Goal: Task Accomplishment & Management: Manage account settings

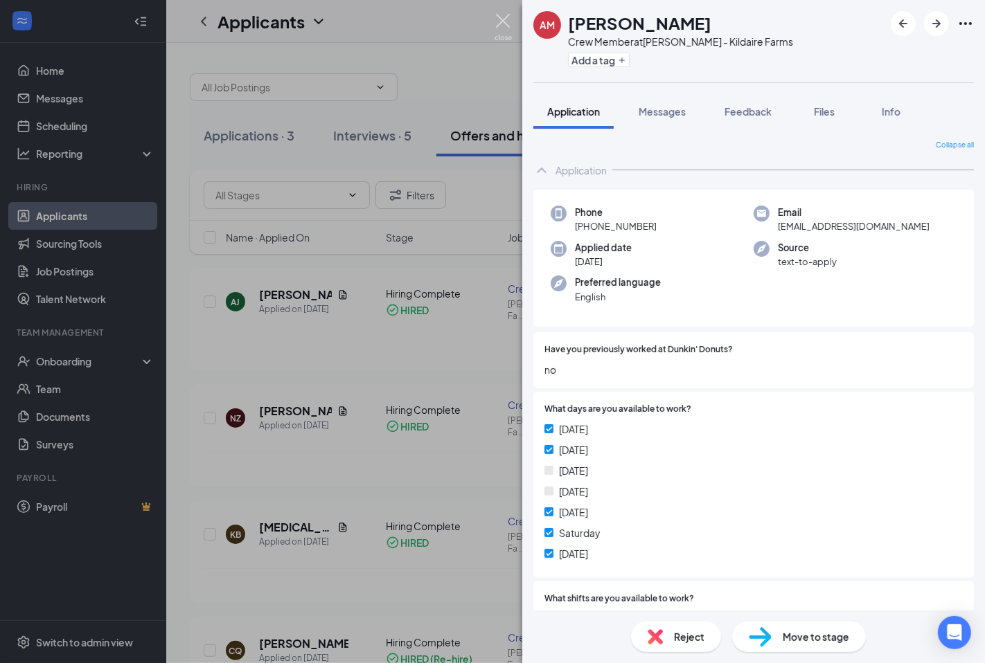
click at [505, 19] on img at bounding box center [502, 27] width 17 height 27
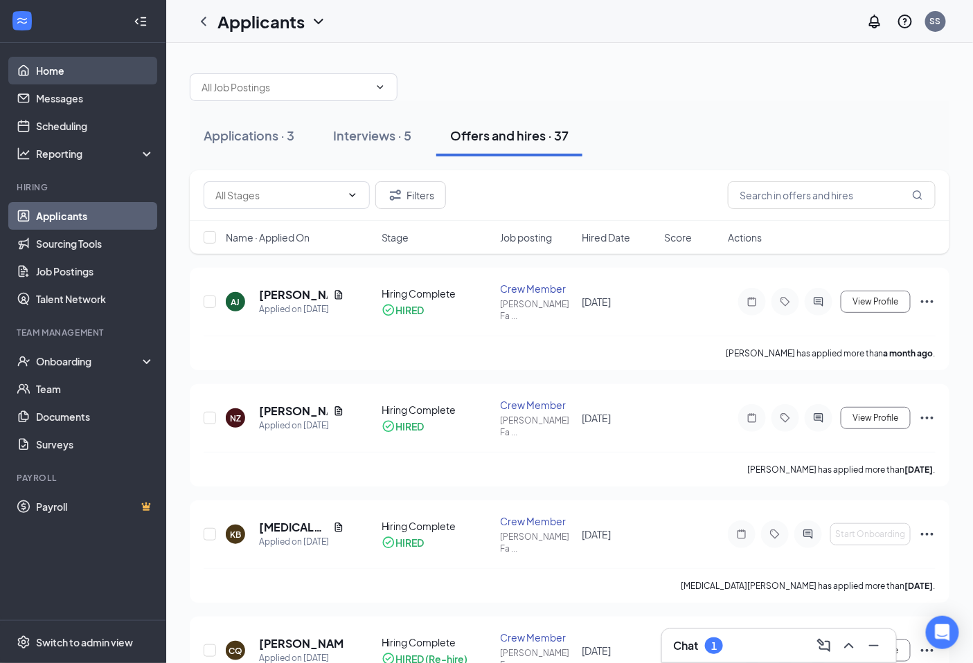
click at [98, 72] on link "Home" at bounding box center [95, 71] width 118 height 28
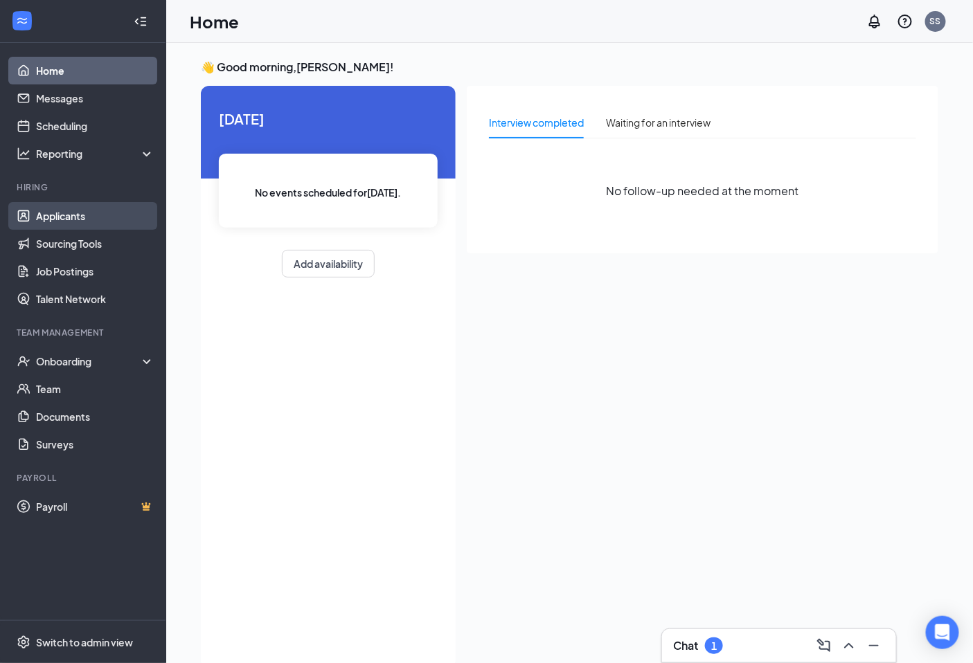
click at [46, 215] on link "Applicants" at bounding box center [95, 216] width 118 height 28
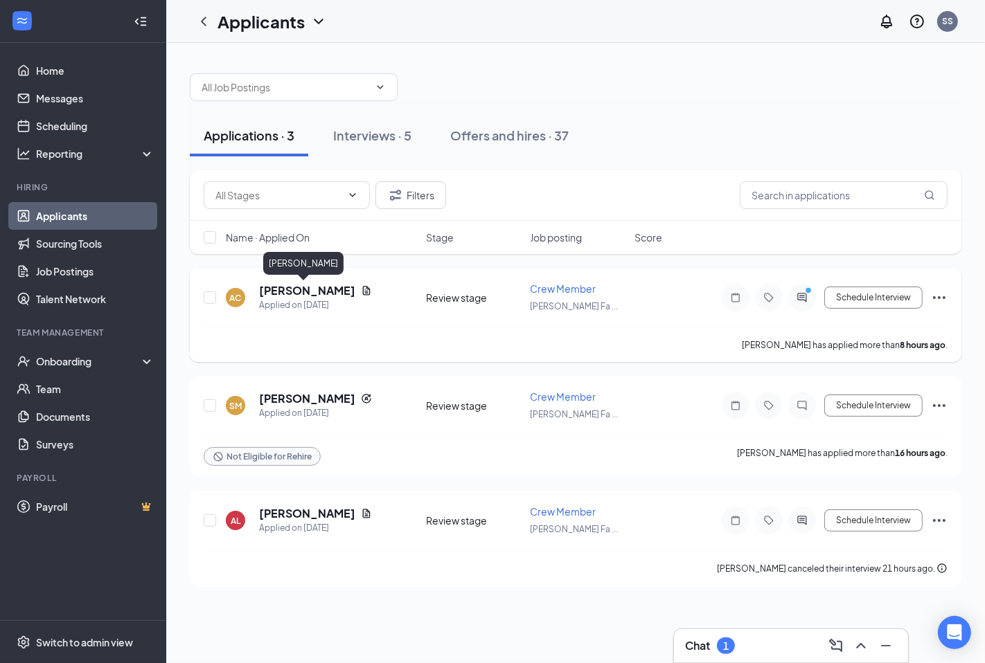
click at [302, 285] on h5 "[PERSON_NAME]" at bounding box center [307, 290] width 96 height 15
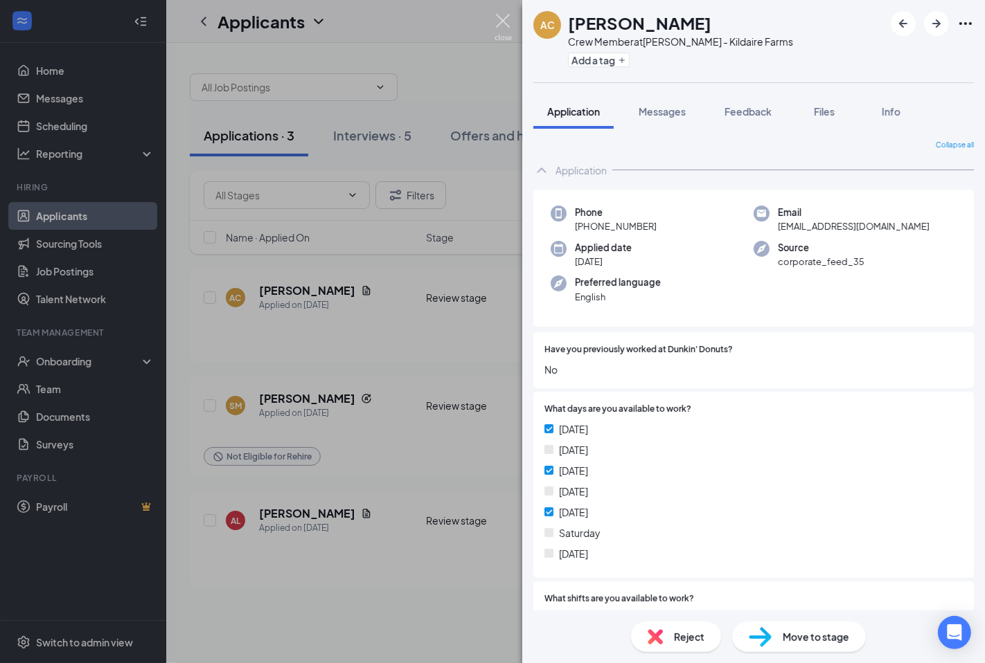
click at [504, 24] on img at bounding box center [502, 27] width 17 height 27
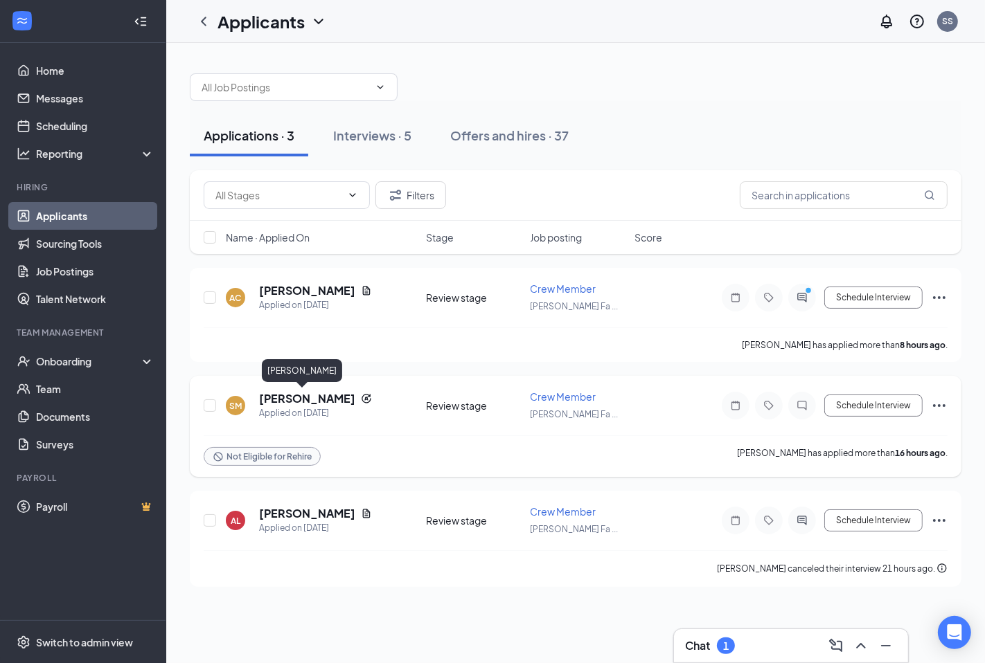
click at [301, 402] on h5 "[PERSON_NAME]" at bounding box center [307, 398] width 96 height 15
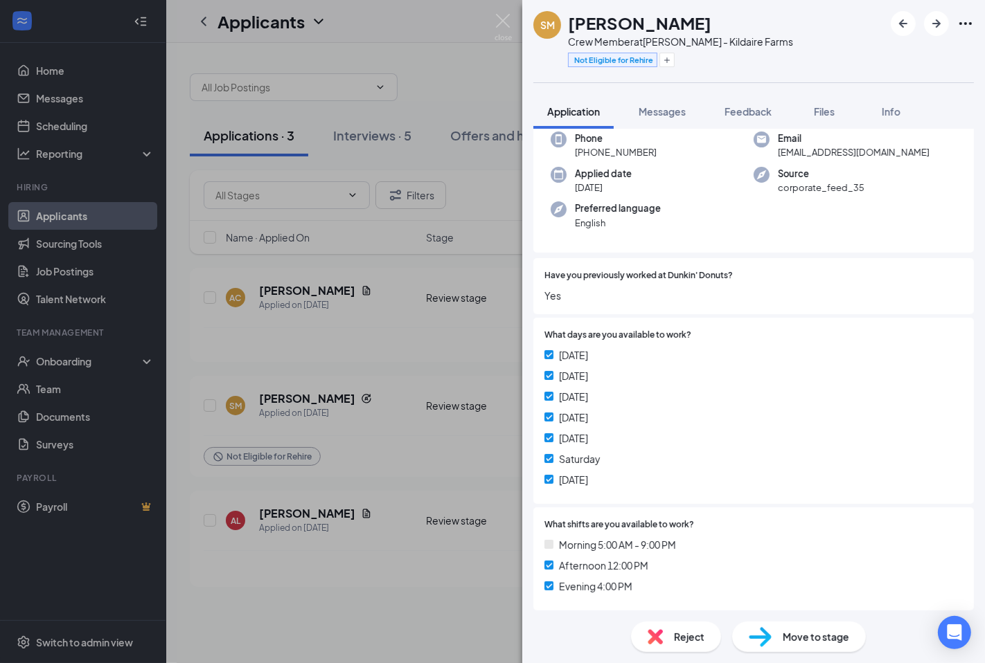
scroll to position [296, 0]
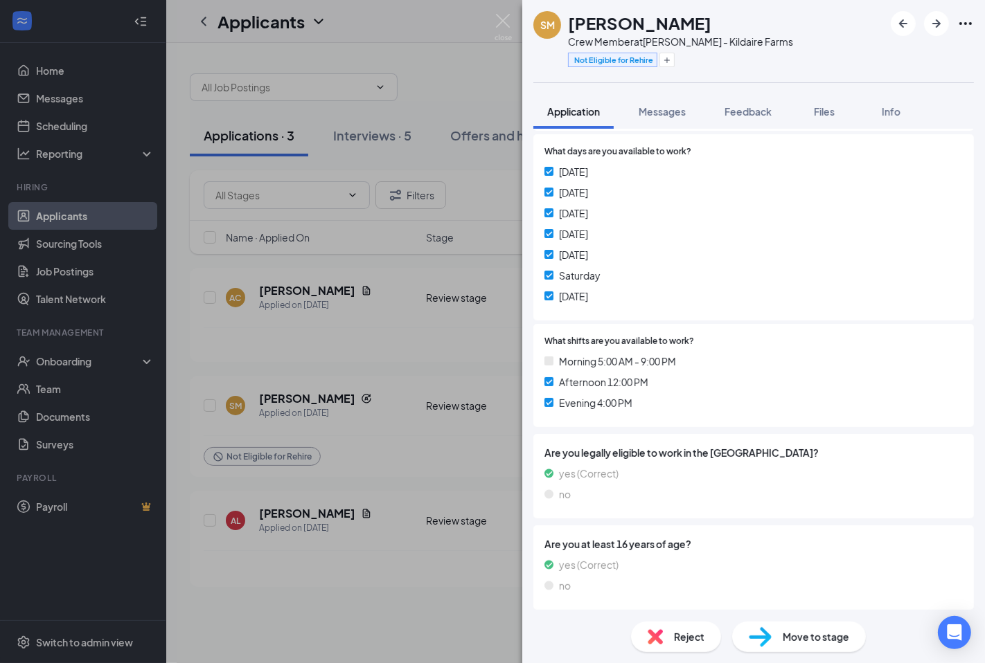
click at [669, 645] on div "Reject" at bounding box center [676, 637] width 90 height 30
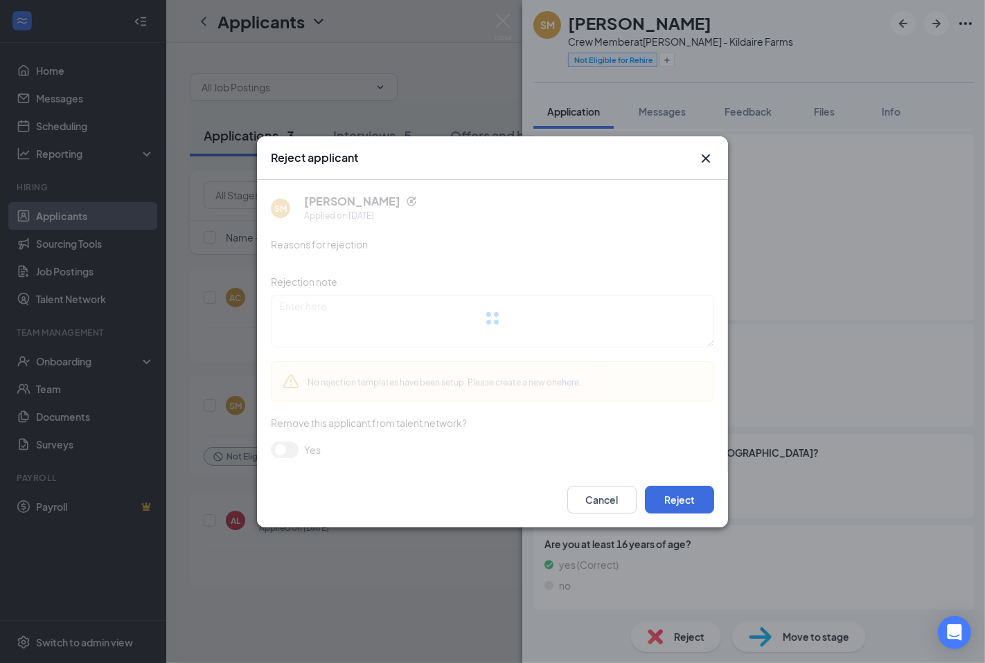
scroll to position [292, 0]
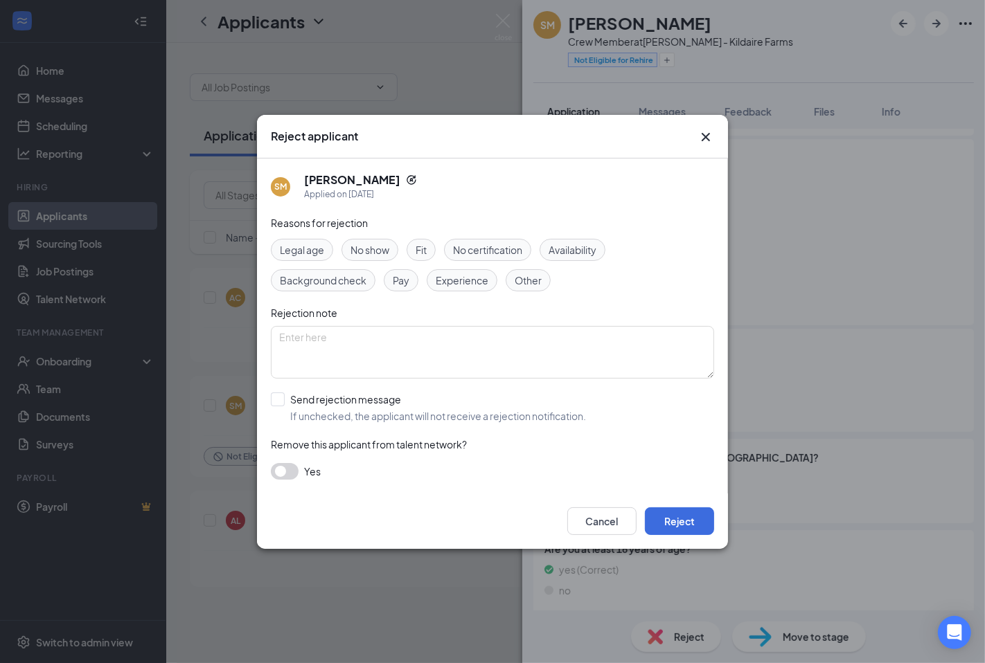
click at [430, 251] on div "Fit" at bounding box center [420, 250] width 29 height 22
click at [348, 278] on span "Background check" at bounding box center [323, 280] width 87 height 15
click at [683, 525] on button "Reject" at bounding box center [679, 522] width 69 height 28
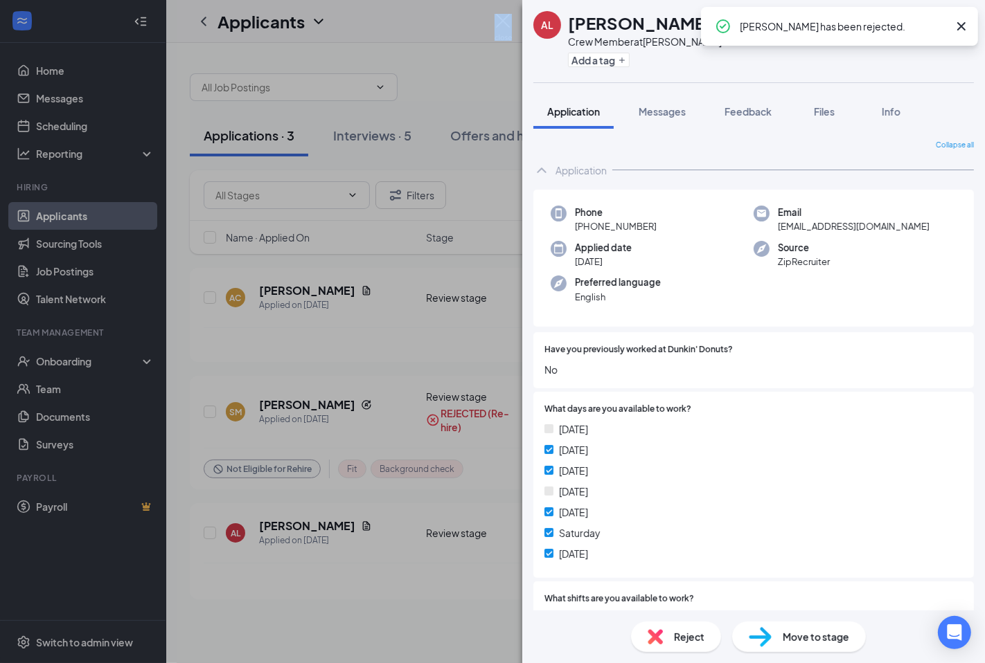
click at [499, 16] on div "AL Ale Lang Crew Member at [GEOGRAPHIC_DATA] - Kildaire Farms Add a tag Applica…" at bounding box center [492, 331] width 985 height 663
click at [960, 26] on icon "Cross" at bounding box center [961, 26] width 8 height 8
click at [494, 10] on div "AL Ale Lang Crew Member at [GEOGRAPHIC_DATA] - Kildaire Farms Add a tag Applica…" at bounding box center [492, 331] width 985 height 663
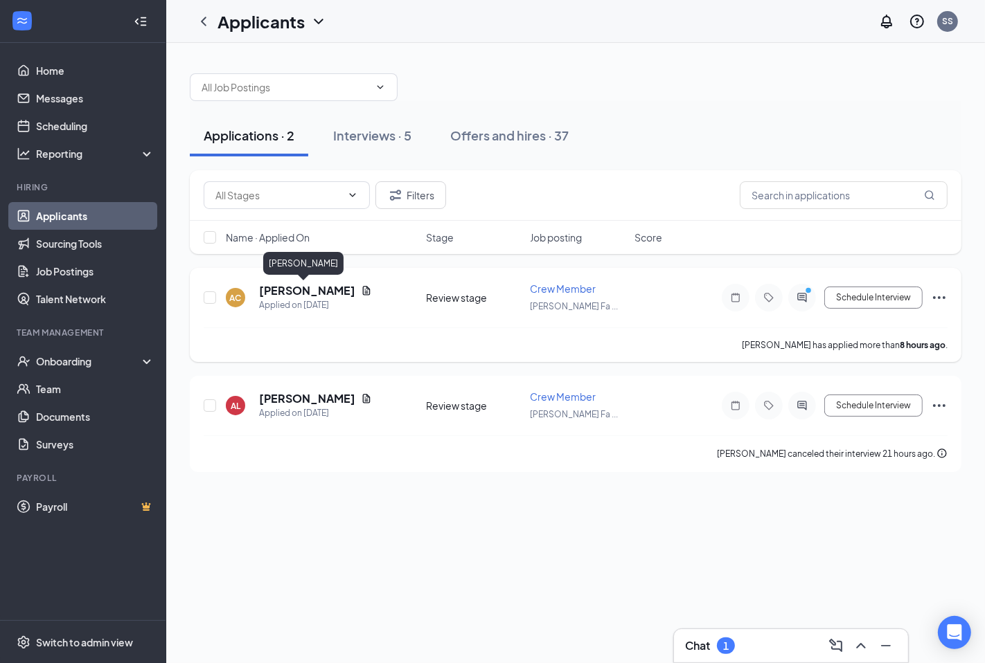
click at [284, 289] on h5 "[PERSON_NAME]" at bounding box center [307, 290] width 96 height 15
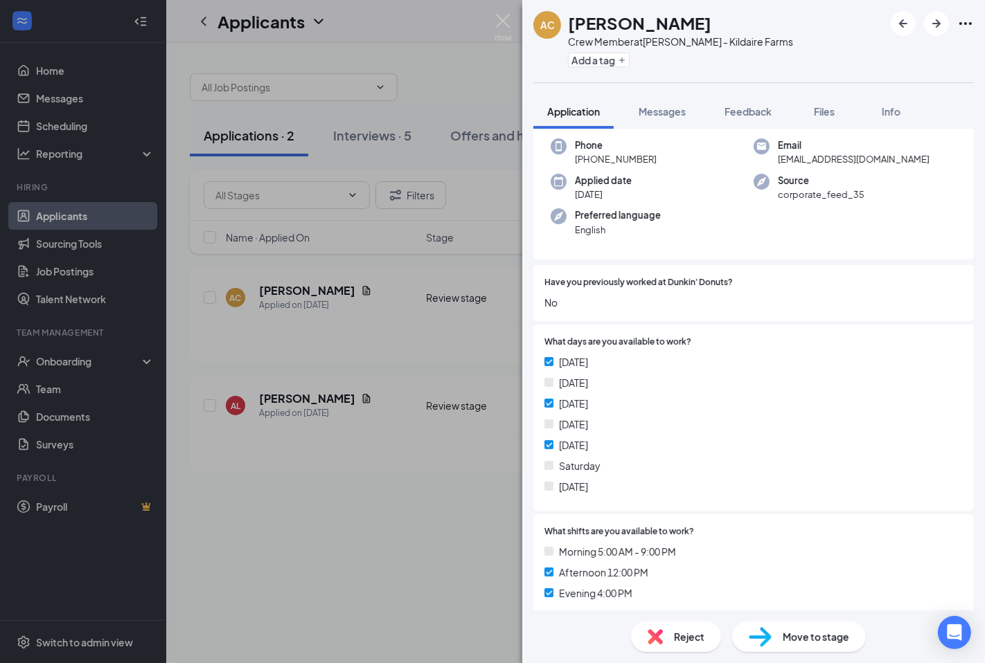
scroll to position [231, 0]
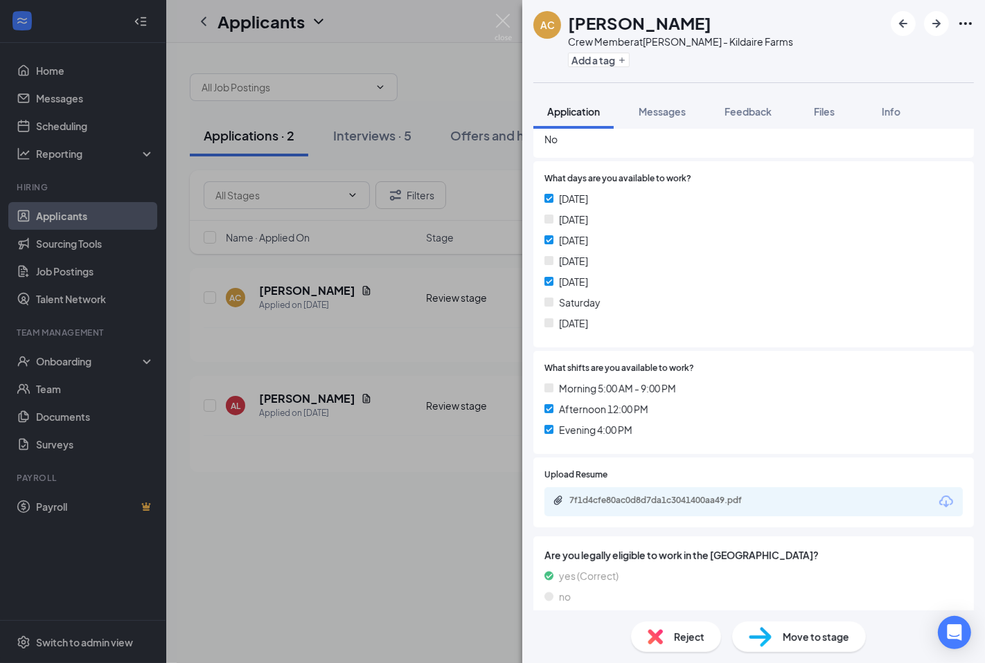
click at [681, 636] on span "Reject" at bounding box center [689, 636] width 30 height 15
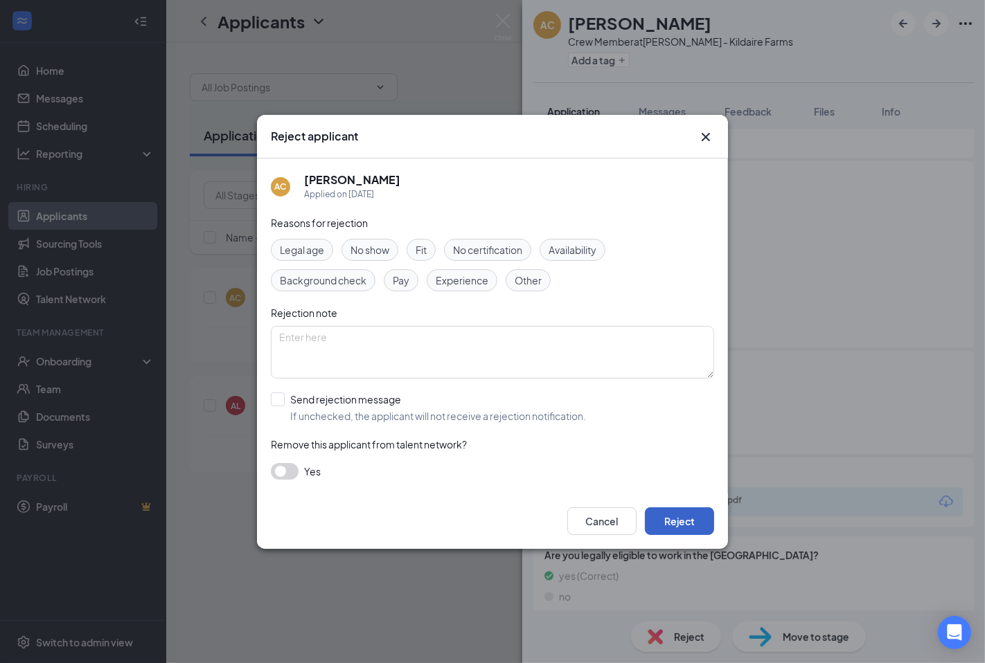
click at [701, 524] on button "Reject" at bounding box center [679, 522] width 69 height 28
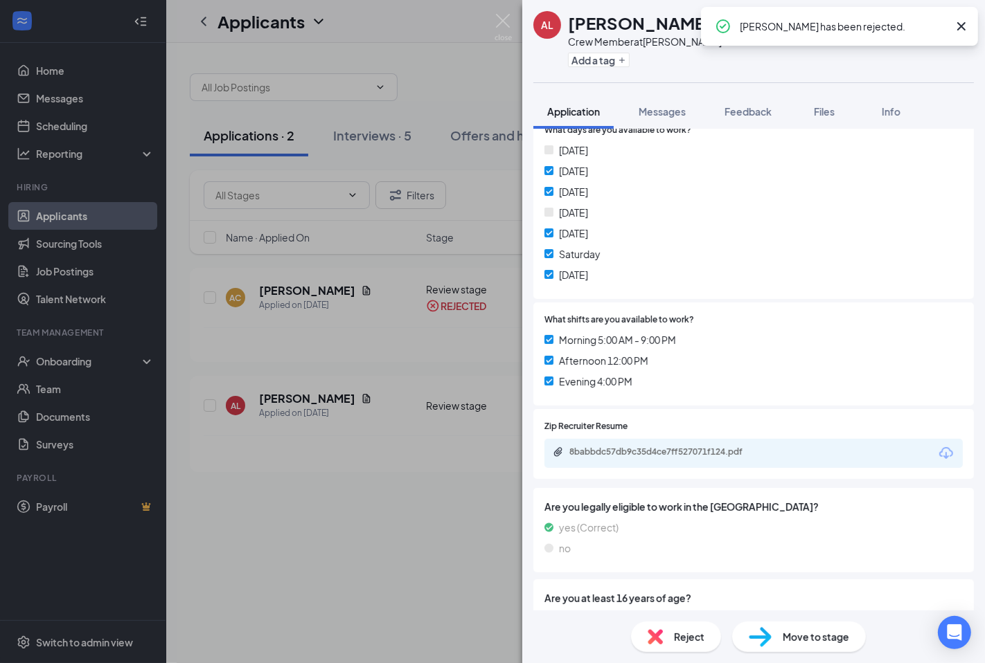
scroll to position [334, 0]
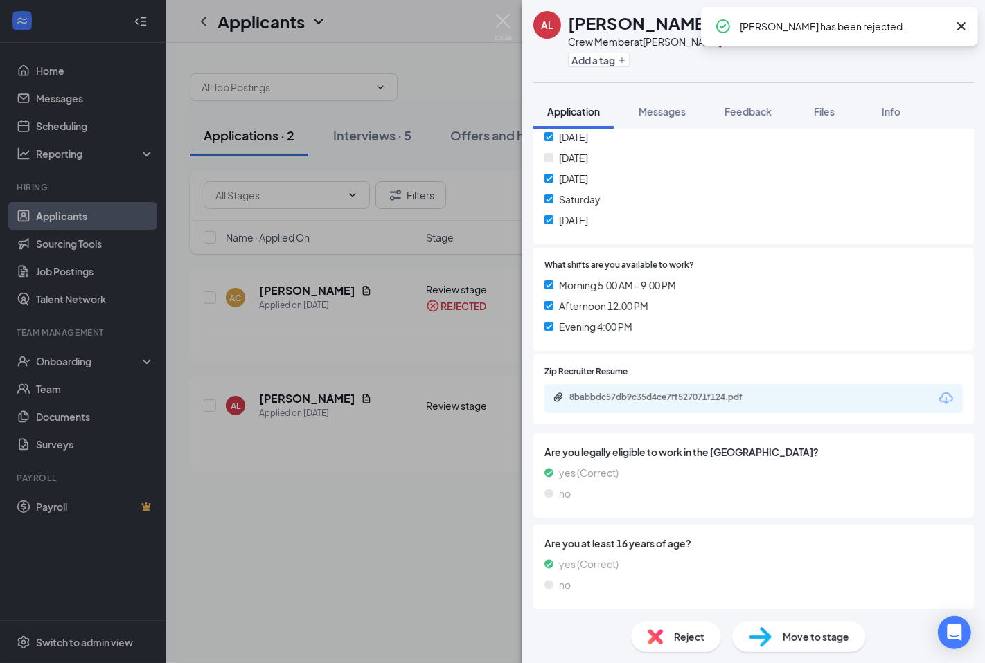
click at [815, 631] on span "Move to stage" at bounding box center [815, 636] width 66 height 15
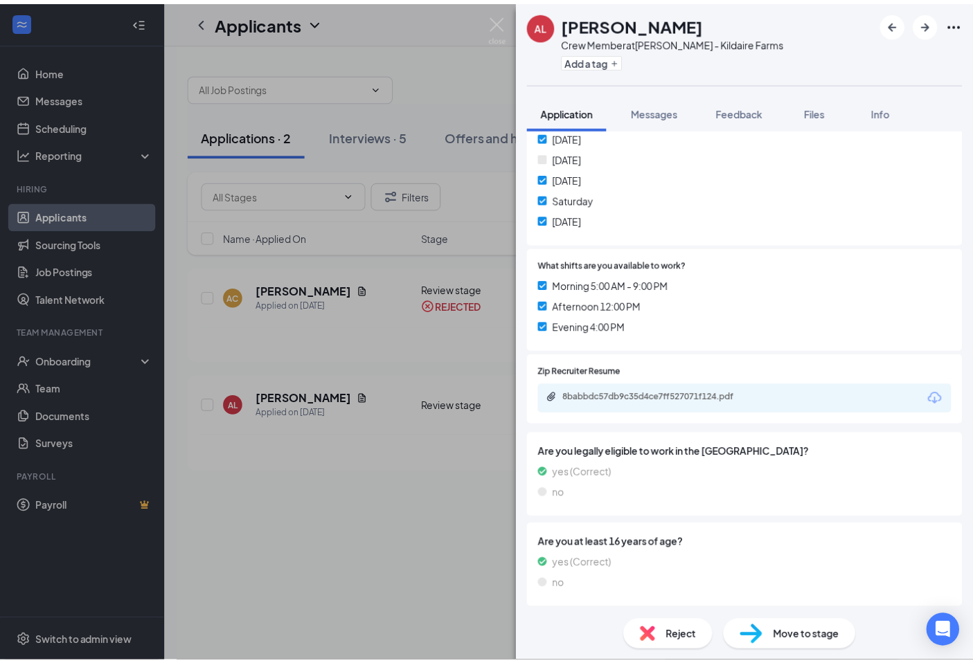
scroll to position [328, 0]
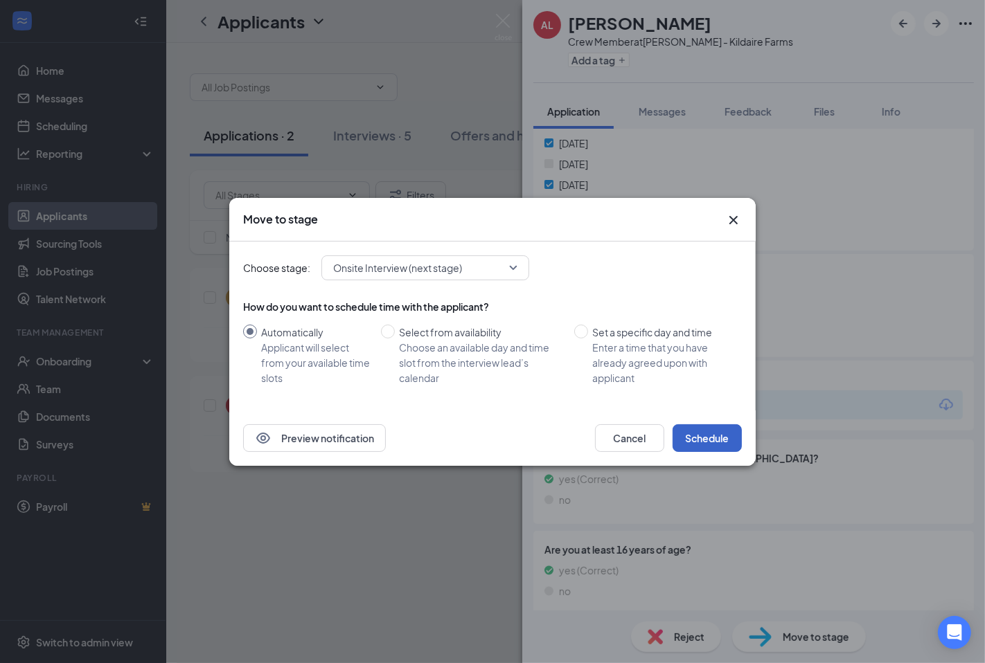
click at [712, 436] on button "Schedule" at bounding box center [706, 438] width 69 height 28
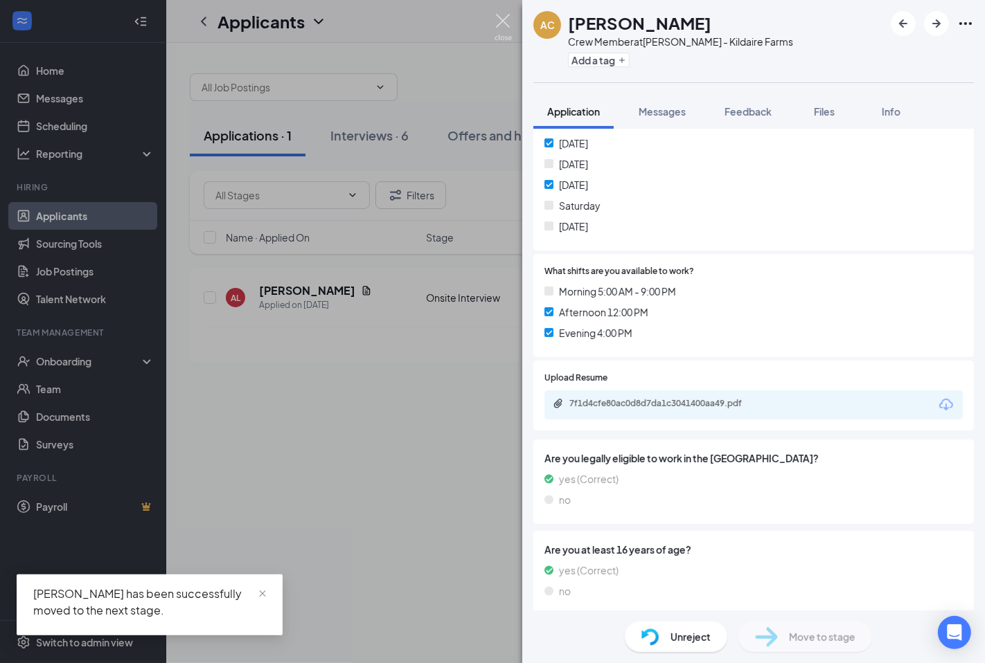
click at [501, 15] on img at bounding box center [502, 27] width 17 height 27
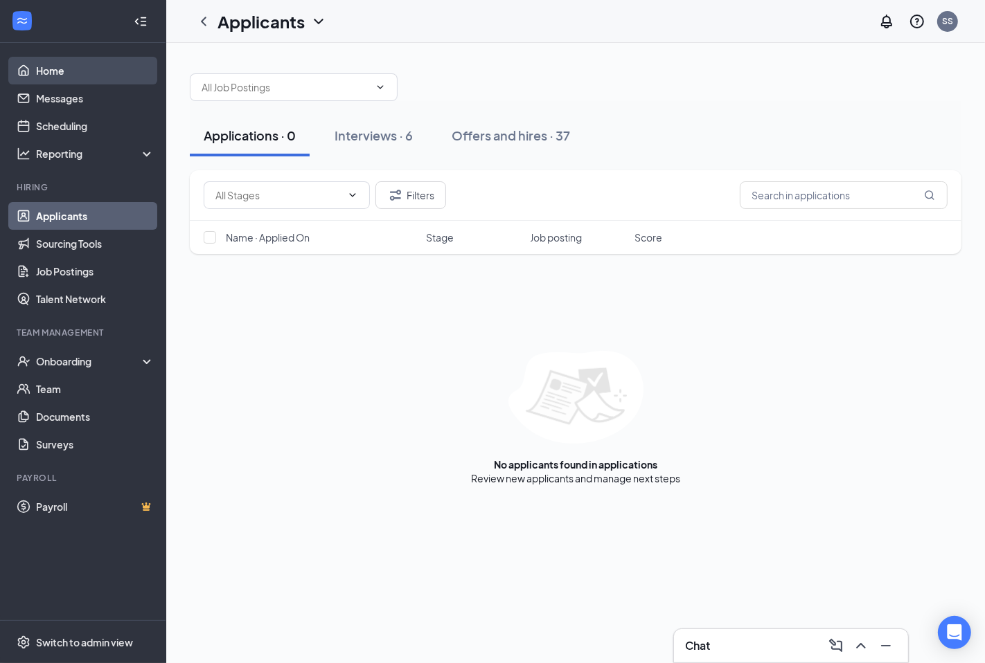
click at [83, 76] on link "Home" at bounding box center [95, 71] width 118 height 28
